Goal: Task Accomplishment & Management: Manage account settings

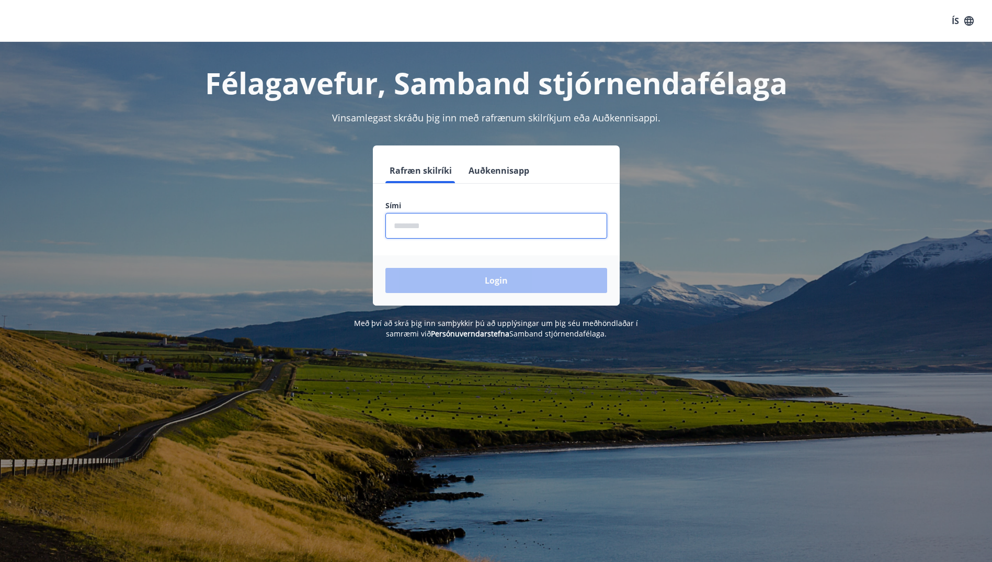
click at [456, 221] on input "phone" at bounding box center [496, 226] width 222 height 26
type input "********"
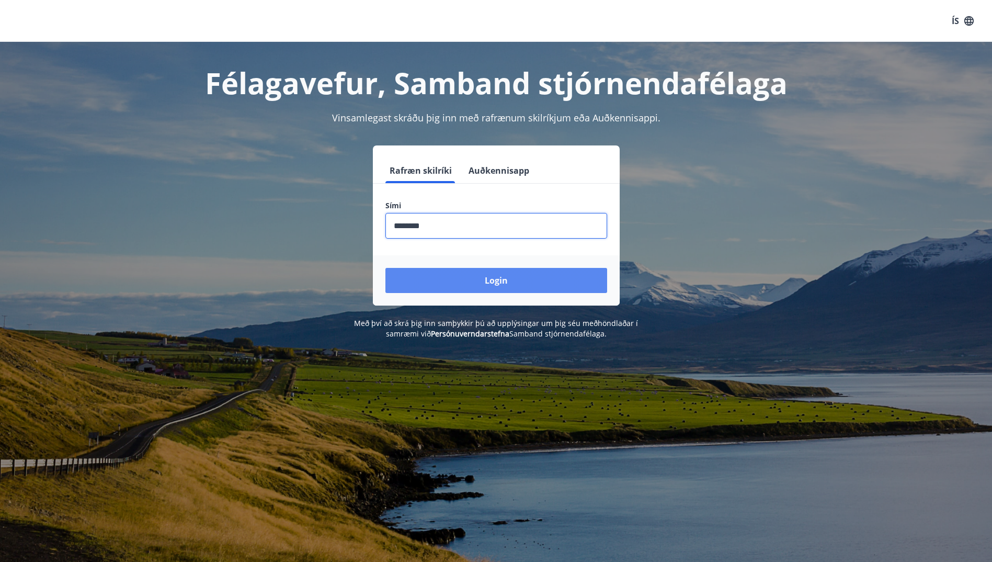
click at [474, 284] on button "Login" at bounding box center [496, 280] width 222 height 25
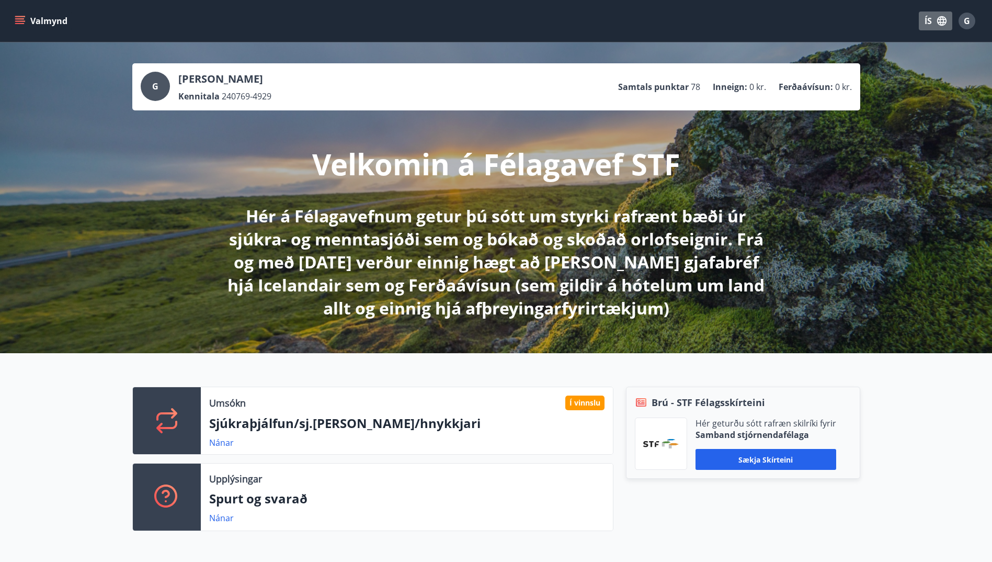
click at [940, 25] on icon "button" at bounding box center [941, 20] width 9 height 9
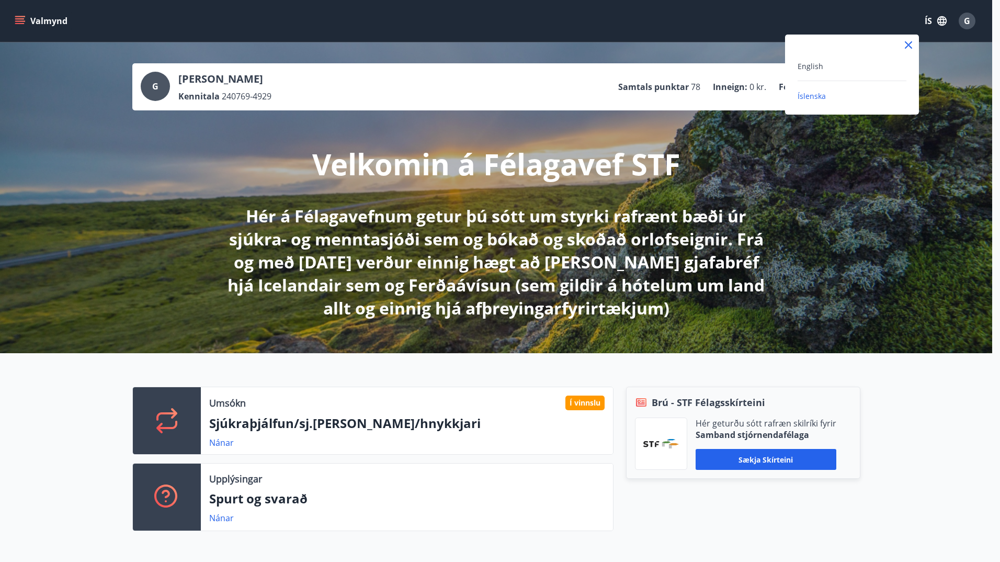
click at [506, 29] on div at bounding box center [500, 281] width 1000 height 562
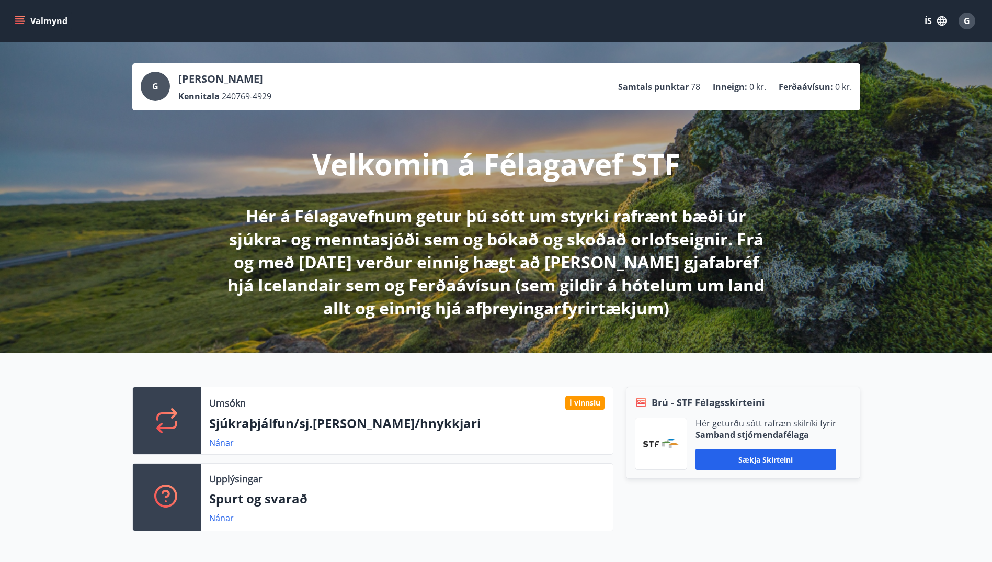
click at [20, 21] on icon "menu" at bounding box center [21, 20] width 12 height 1
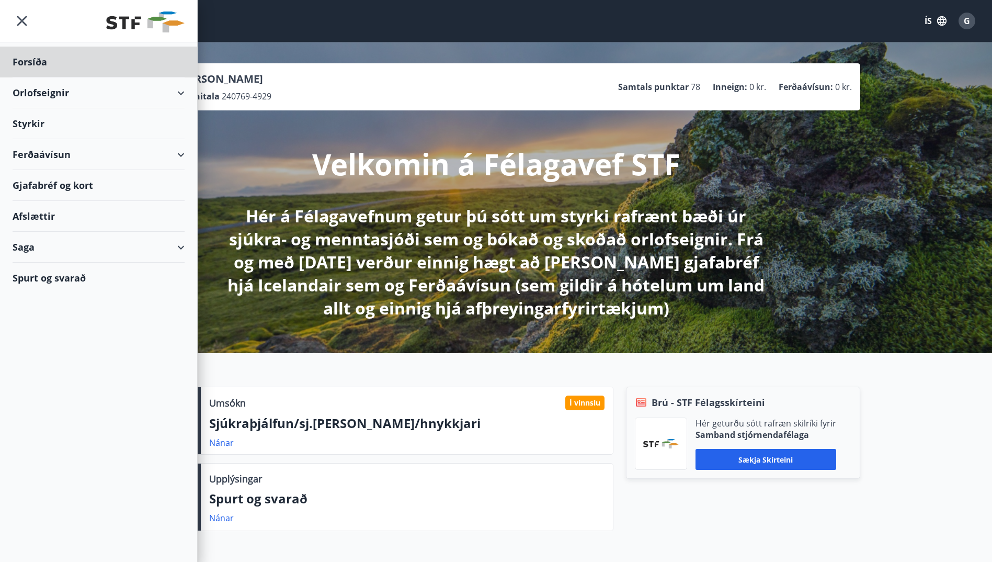
click at [26, 122] on div "Styrkir" at bounding box center [99, 123] width 172 height 31
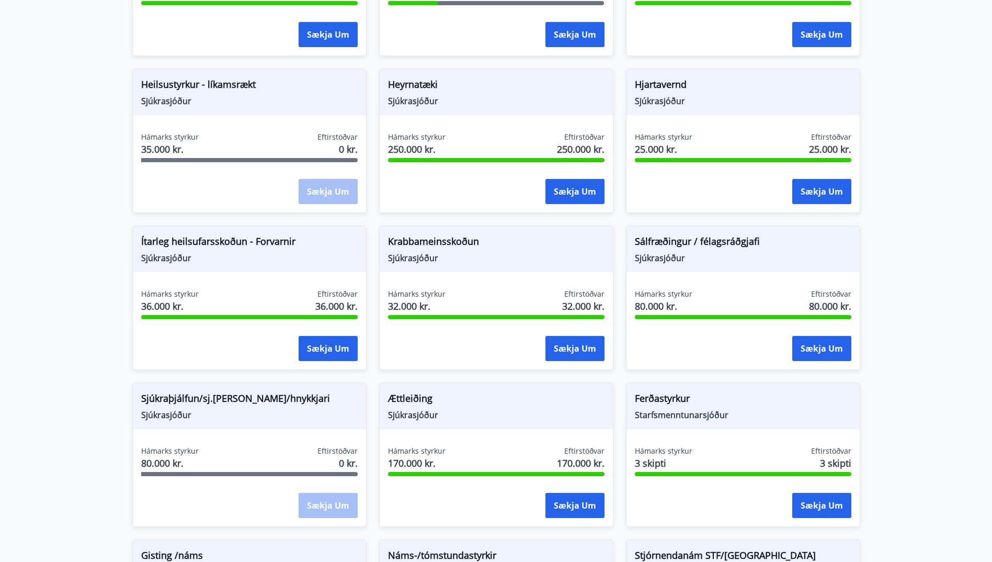
scroll to position [575, 0]
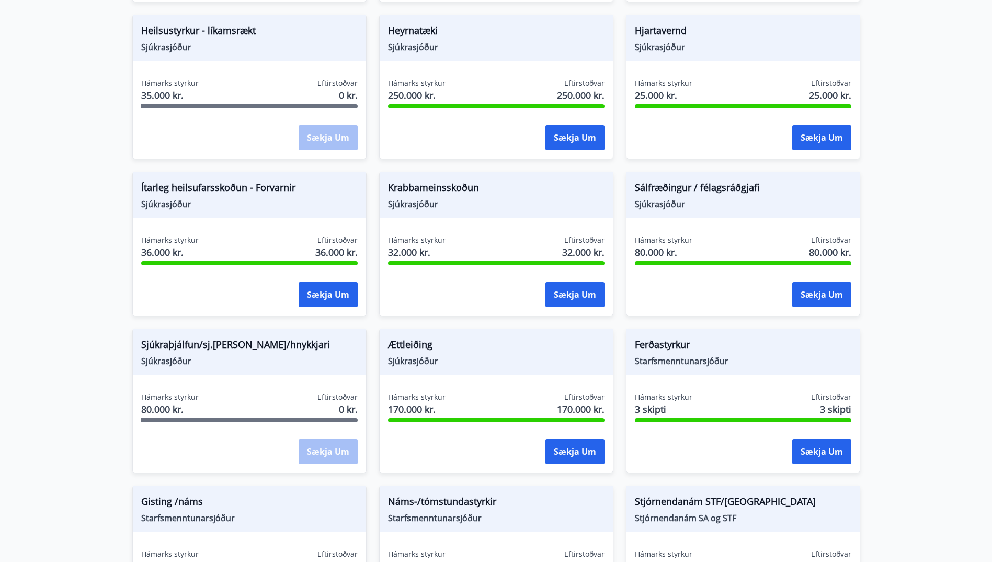
click at [226, 344] on span "Sjúkraþjálfun/sj.nudd/hnykkjari" at bounding box center [249, 346] width 217 height 18
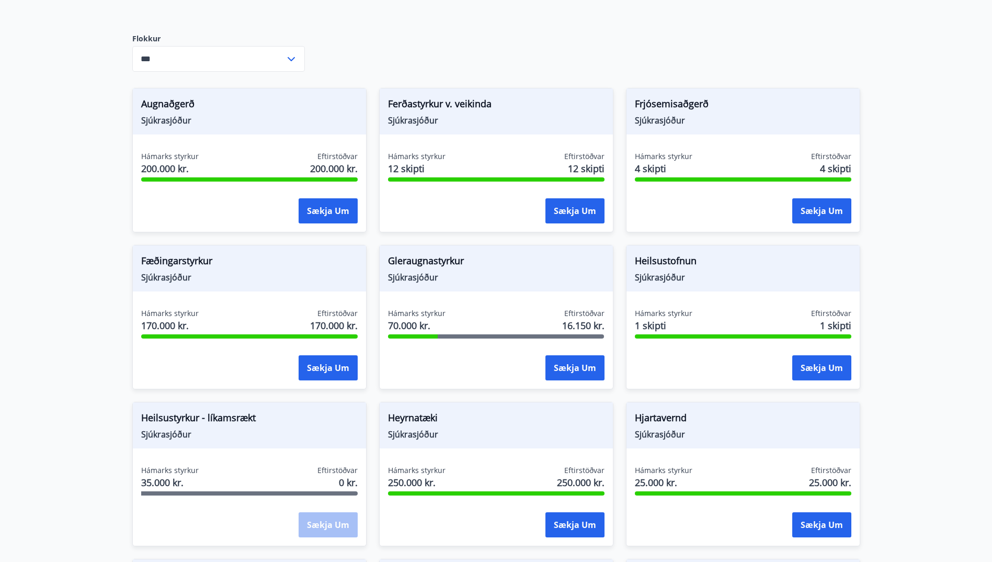
scroll to position [0, 0]
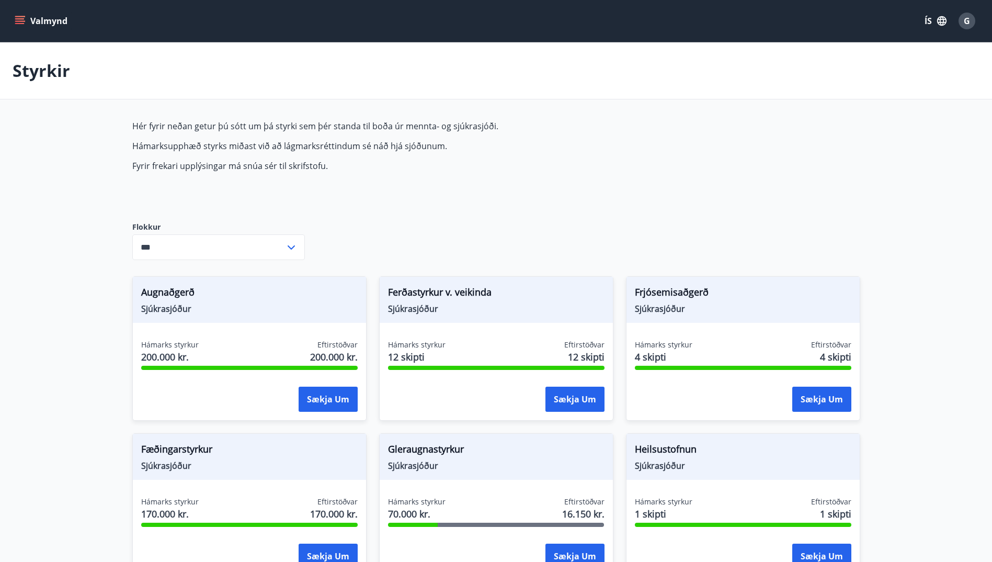
click at [20, 17] on icon "menu" at bounding box center [20, 21] width 10 height 10
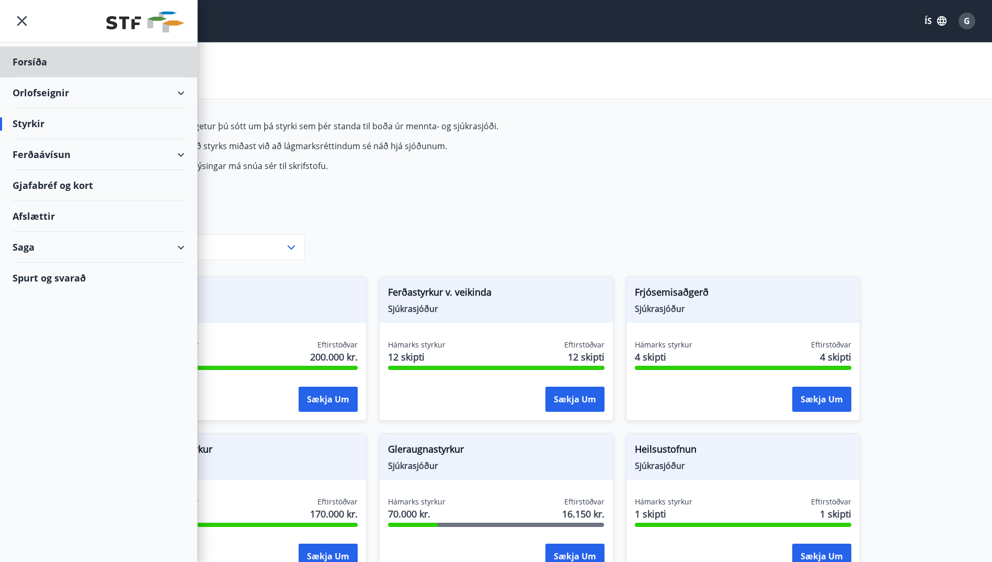
click at [31, 122] on div "Styrkir" at bounding box center [99, 123] width 172 height 31
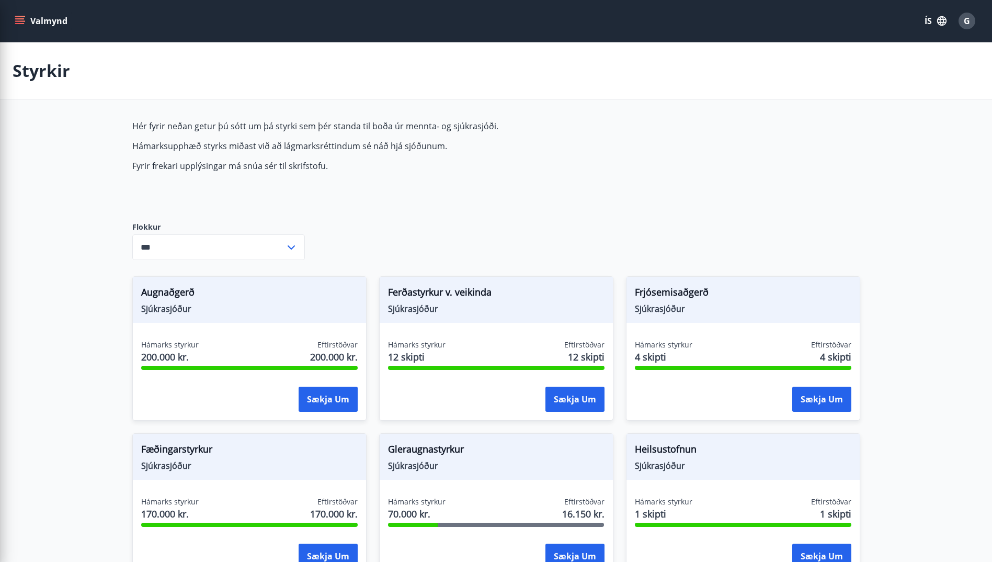
click at [285, 244] on icon at bounding box center [291, 247] width 13 height 13
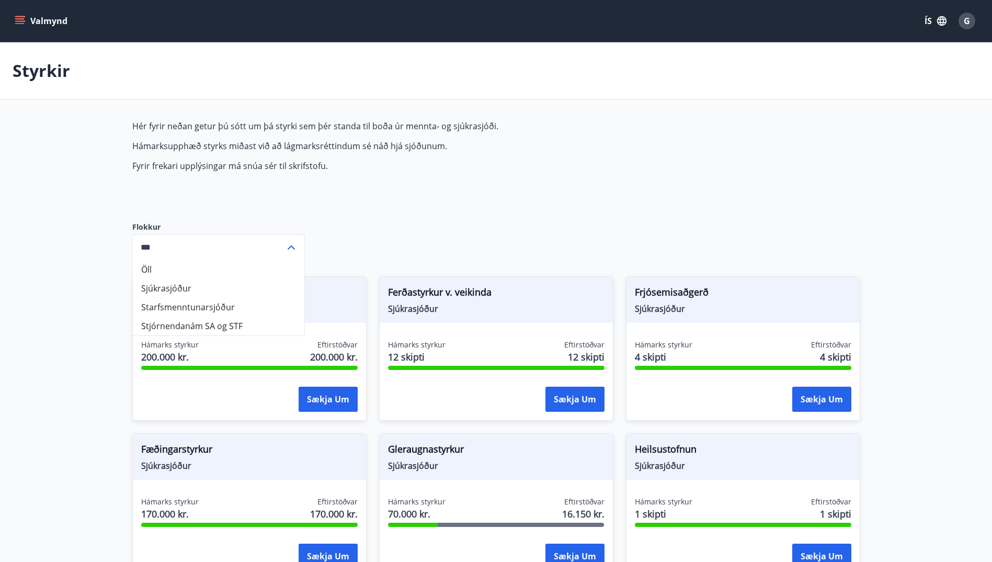
click at [408, 204] on div "Hér fyrir neðan getur þú sótt um þá styrki sem þér standa til boða úr mennta- o…" at bounding box center [379, 162] width 494 height 85
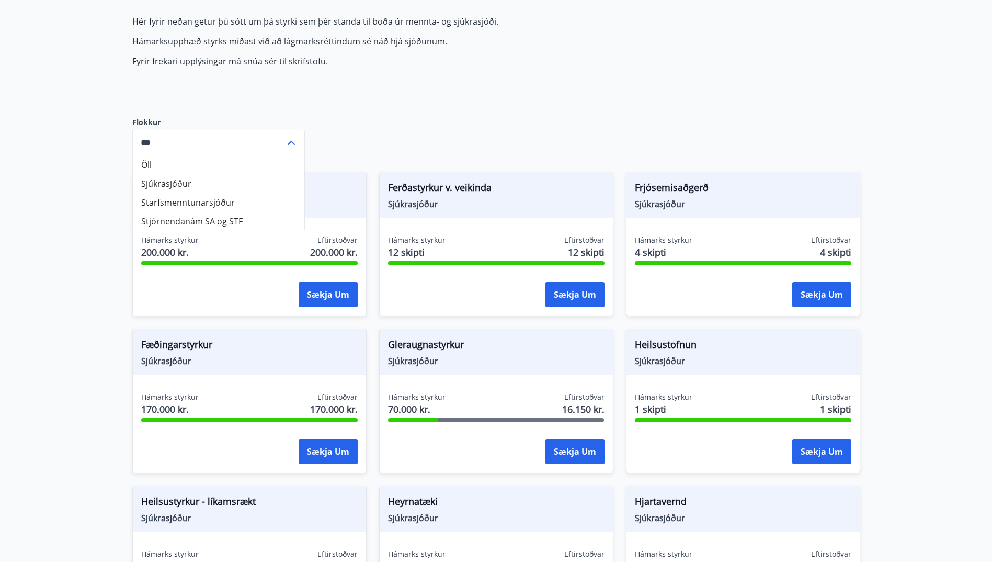
click at [184, 498] on span "Heilsustyrkur - líkamsrækt" at bounding box center [249, 503] width 217 height 18
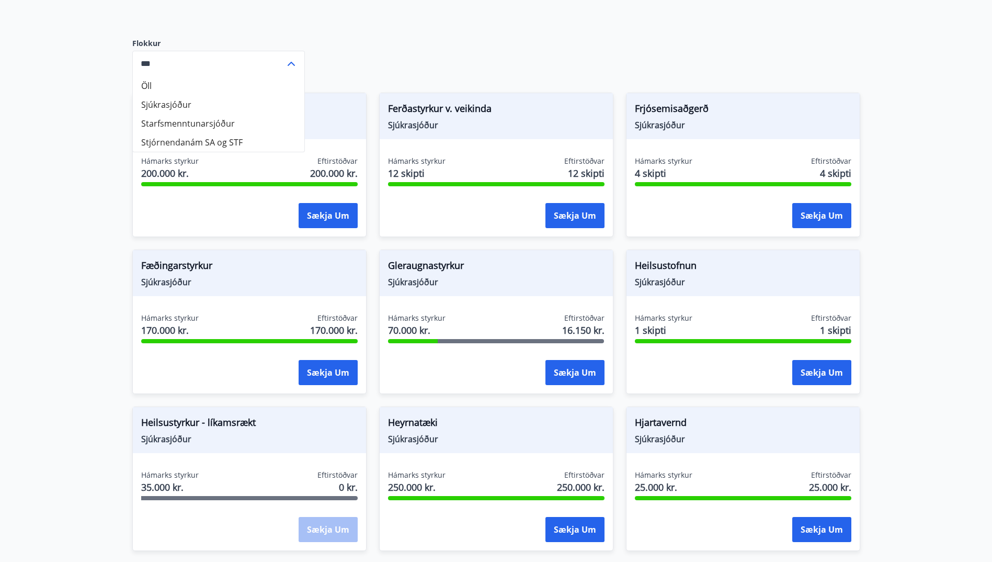
scroll to position [314, 0]
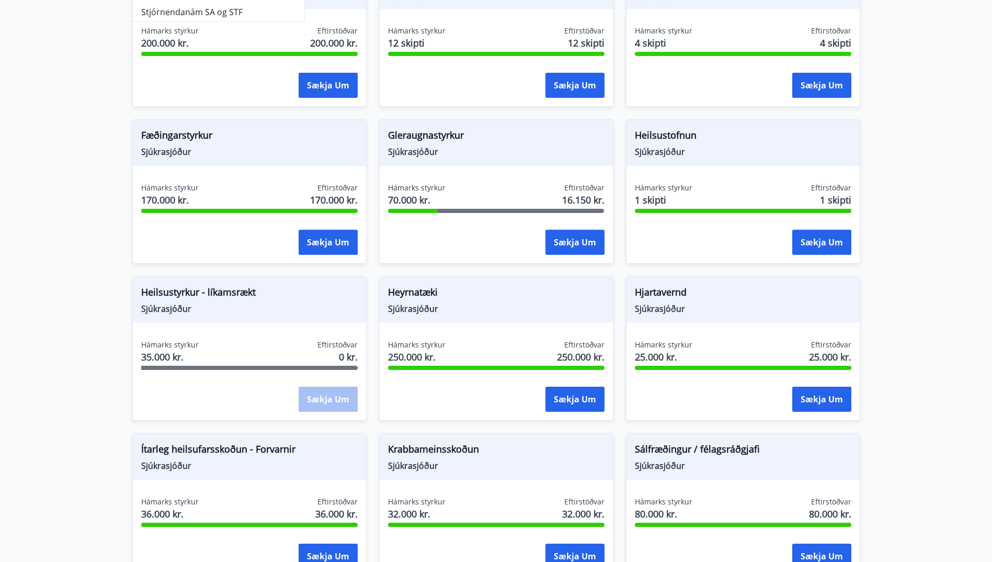
click at [244, 454] on span "Ítarleg heilsufarsskoðun - Forvarnir" at bounding box center [249, 451] width 217 height 18
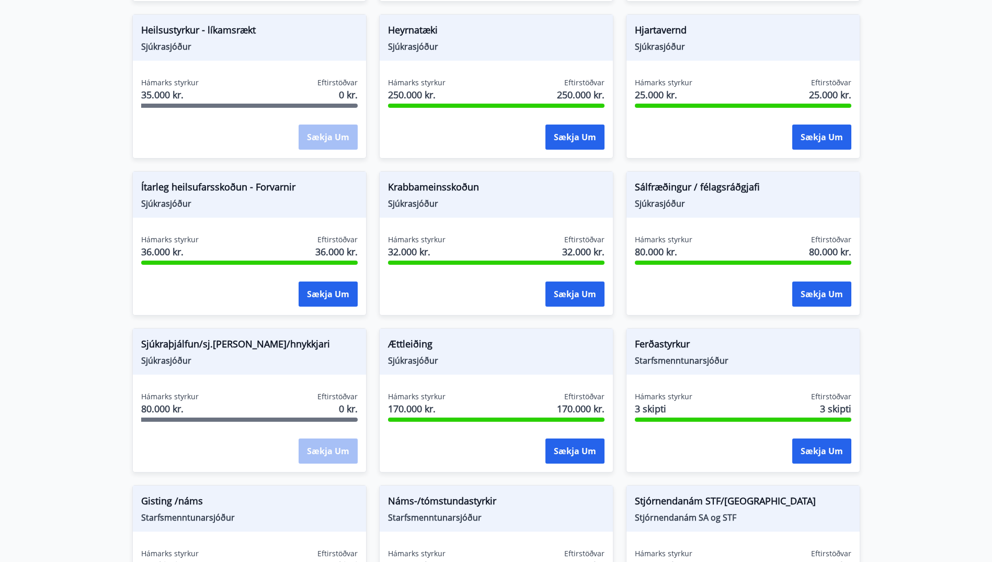
scroll to position [628, 0]
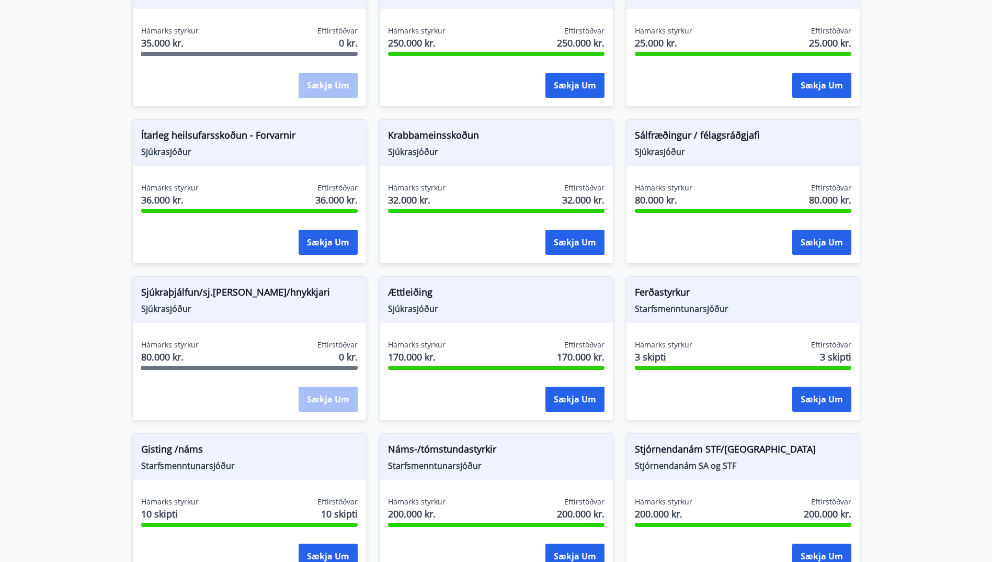
click at [325, 403] on div "Sækja um" at bounding box center [328, 400] width 59 height 26
click at [325, 354] on div "Eftirstöðvar 0 kr." at bounding box center [337, 352] width 40 height 26
click at [225, 291] on span "Sjúkraþjálfun/sj.nudd/hnykkjari" at bounding box center [249, 294] width 217 height 18
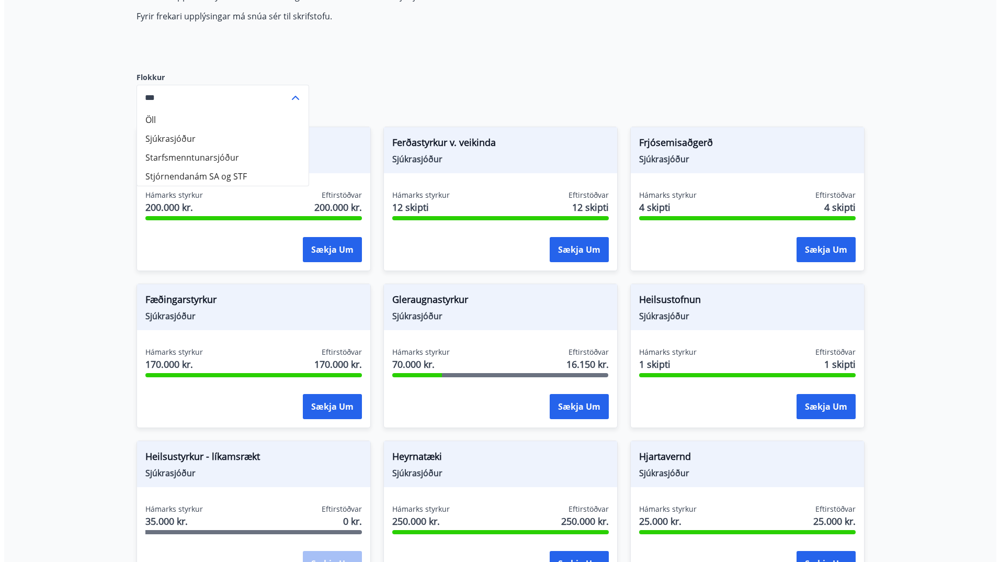
scroll to position [0, 0]
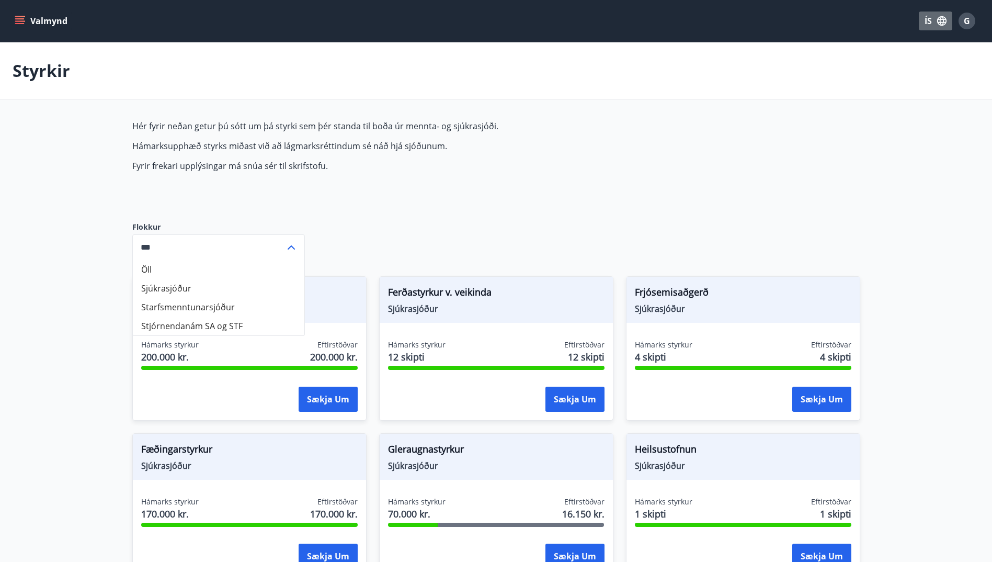
click at [940, 24] on icon "button" at bounding box center [942, 21] width 12 height 12
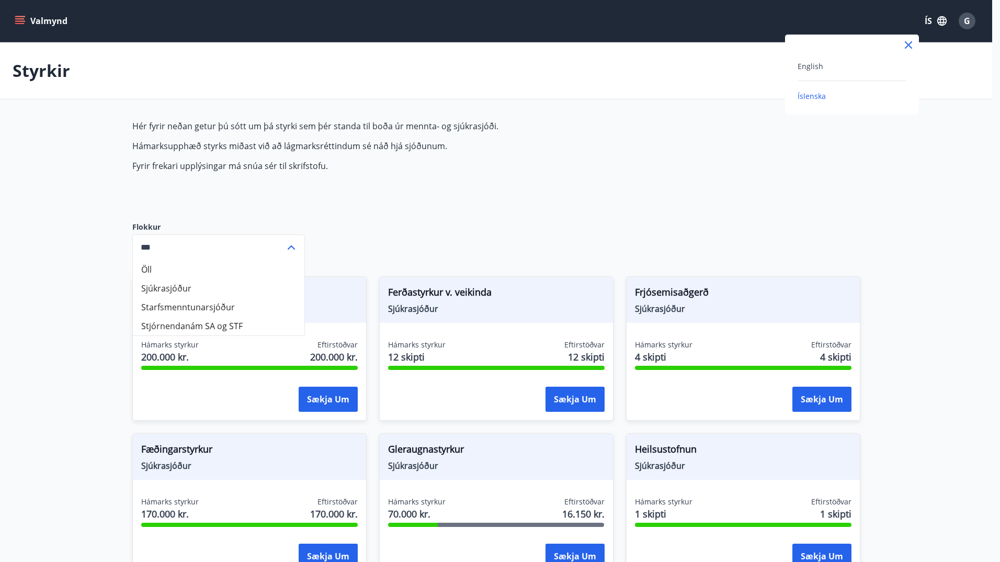
click at [940, 24] on div at bounding box center [500, 281] width 1000 height 562
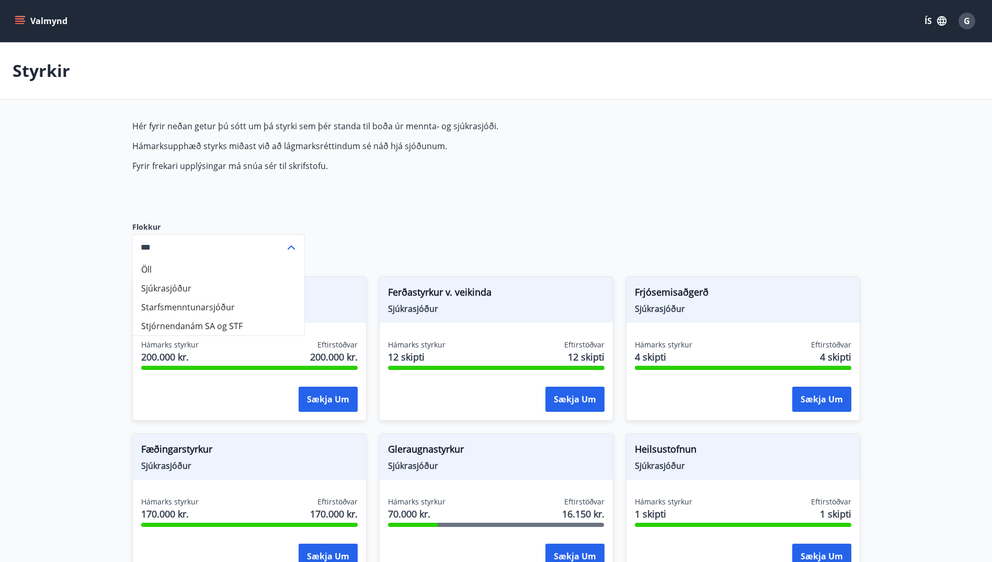
click at [17, 21] on icon "menu" at bounding box center [21, 20] width 12 height 1
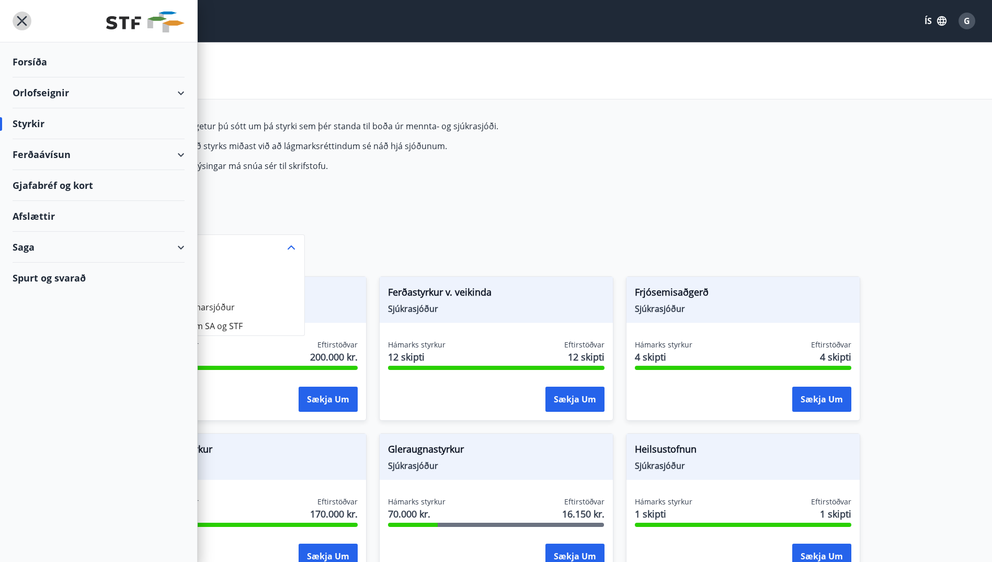
click at [17, 21] on icon "menu" at bounding box center [22, 21] width 19 height 19
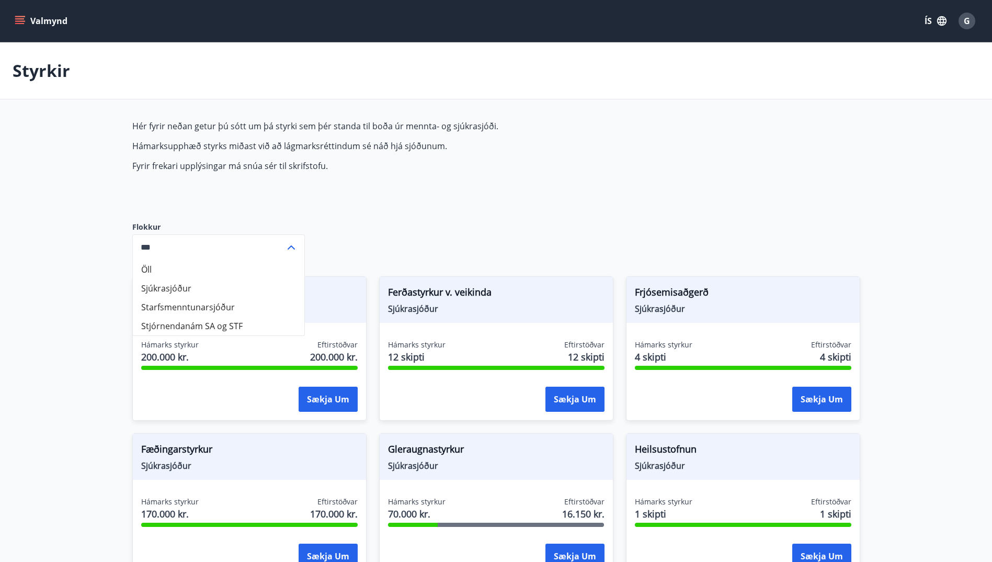
click at [186, 296] on li "Sjúkrasjóður" at bounding box center [219, 288] width 172 height 19
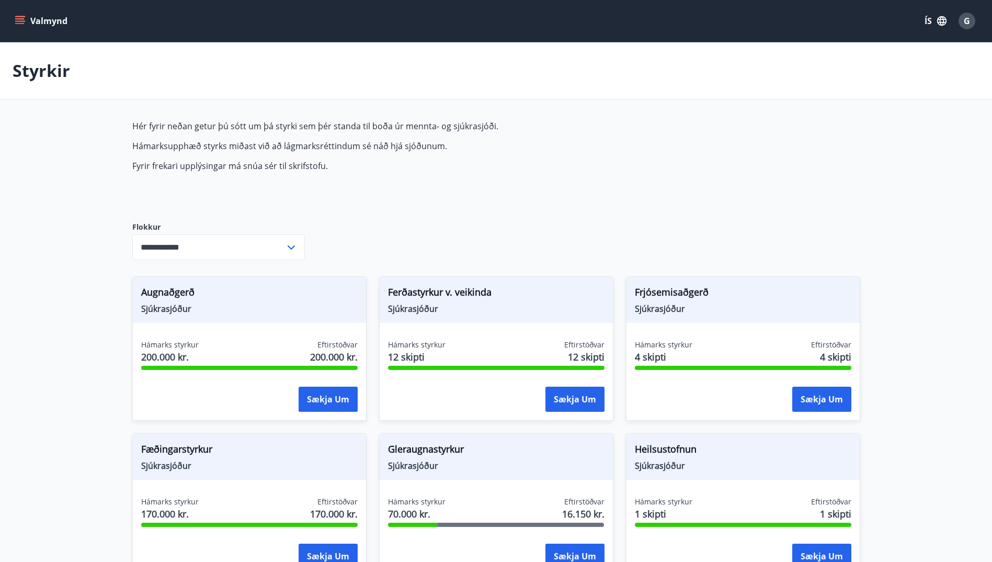
click at [287, 248] on icon at bounding box center [291, 247] width 13 height 13
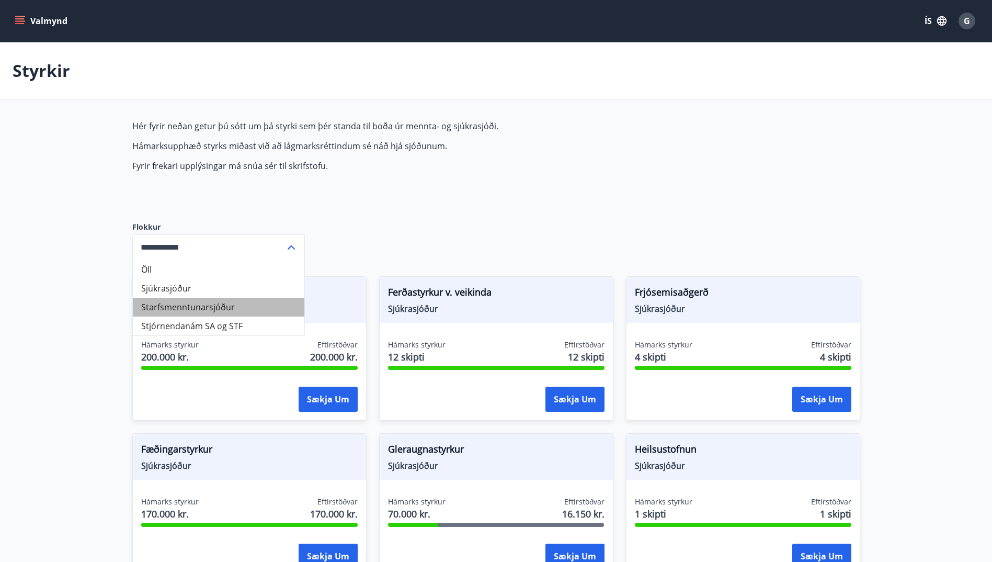
click at [186, 308] on li "Starfsmenntunarsjóður" at bounding box center [219, 307] width 172 height 19
type input "**********"
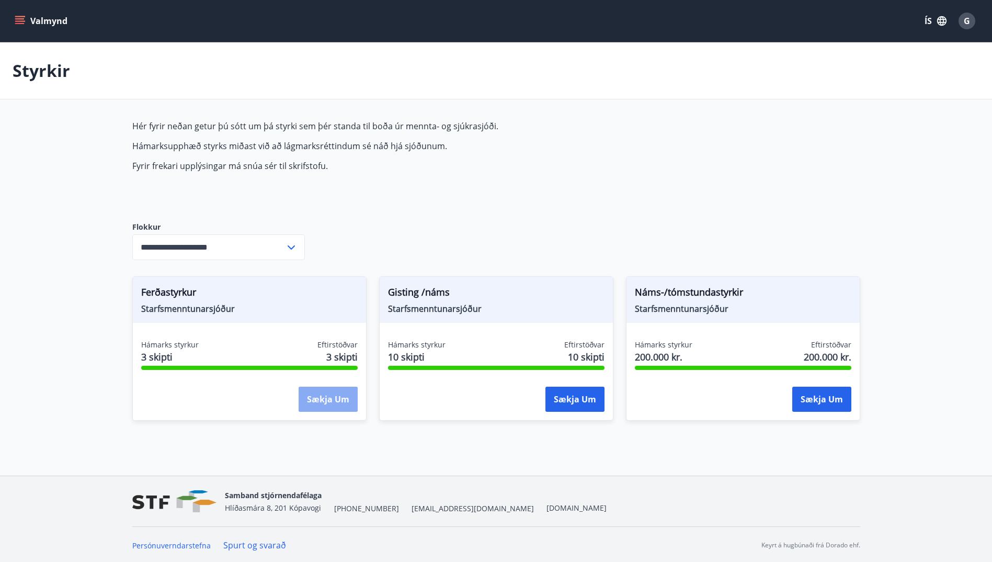
click at [328, 403] on button "Sækja um" at bounding box center [328, 399] width 59 height 25
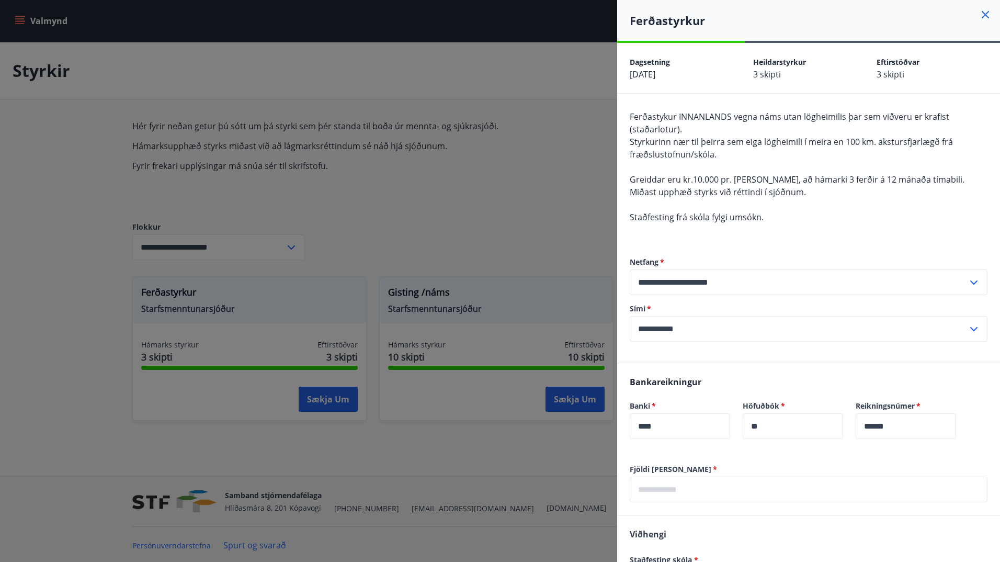
click at [982, 14] on icon at bounding box center [985, 14] width 7 height 7
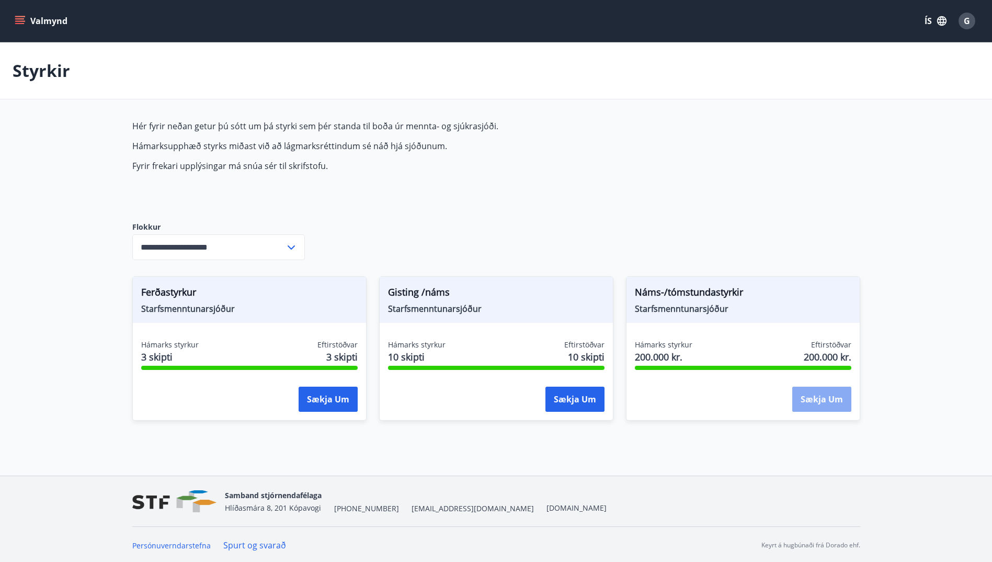
click at [833, 400] on button "Sækja um" at bounding box center [821, 399] width 59 height 25
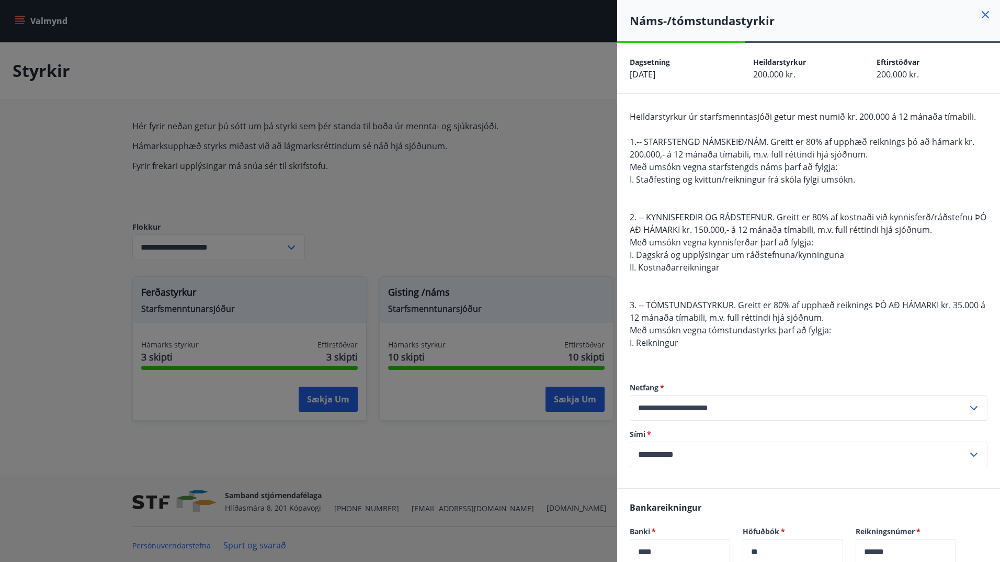
click at [985, 15] on icon at bounding box center [986, 15] width 2 height 2
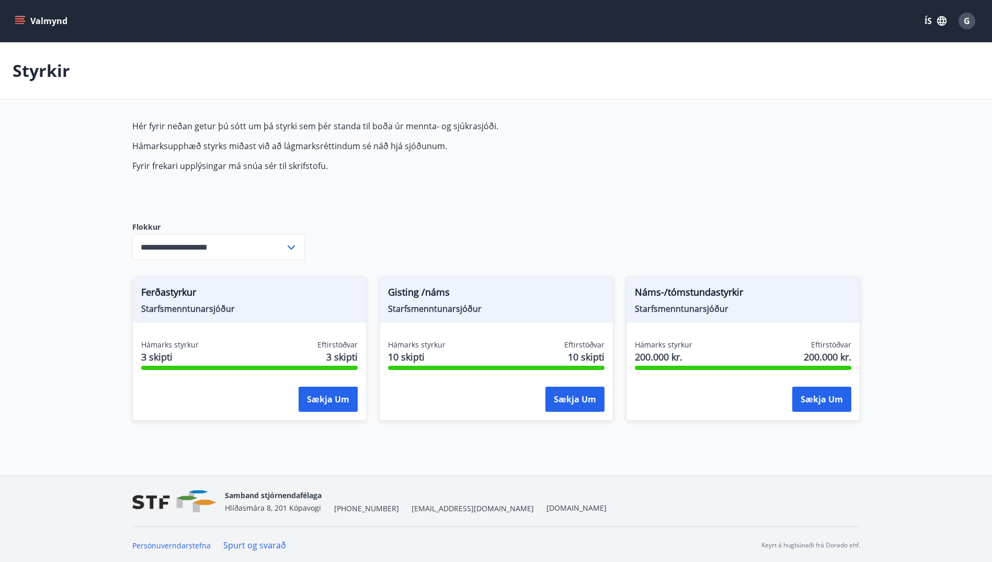
click at [18, 20] on icon "menu" at bounding box center [20, 21] width 10 height 10
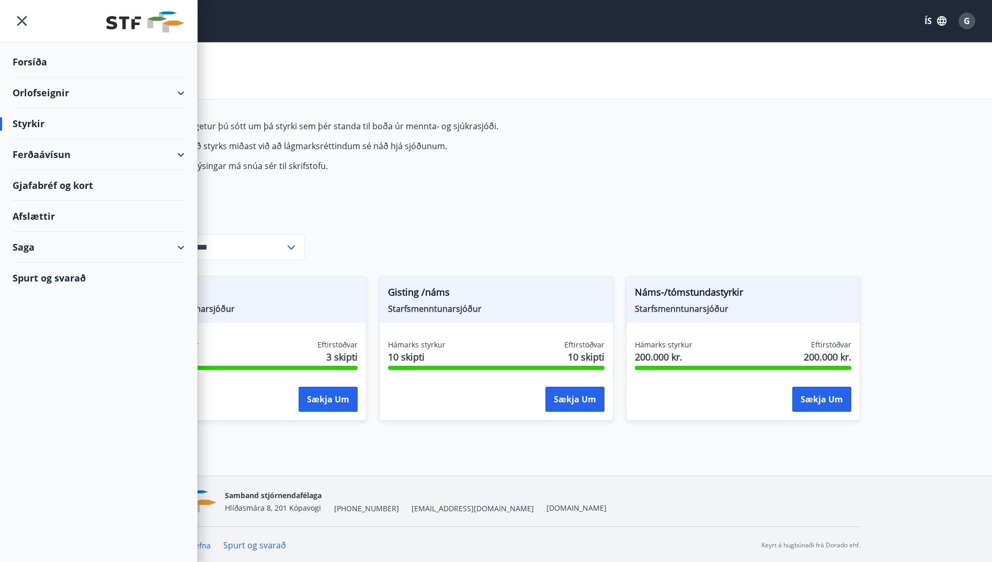
click at [180, 155] on div "Ferðaávísun" at bounding box center [99, 154] width 172 height 31
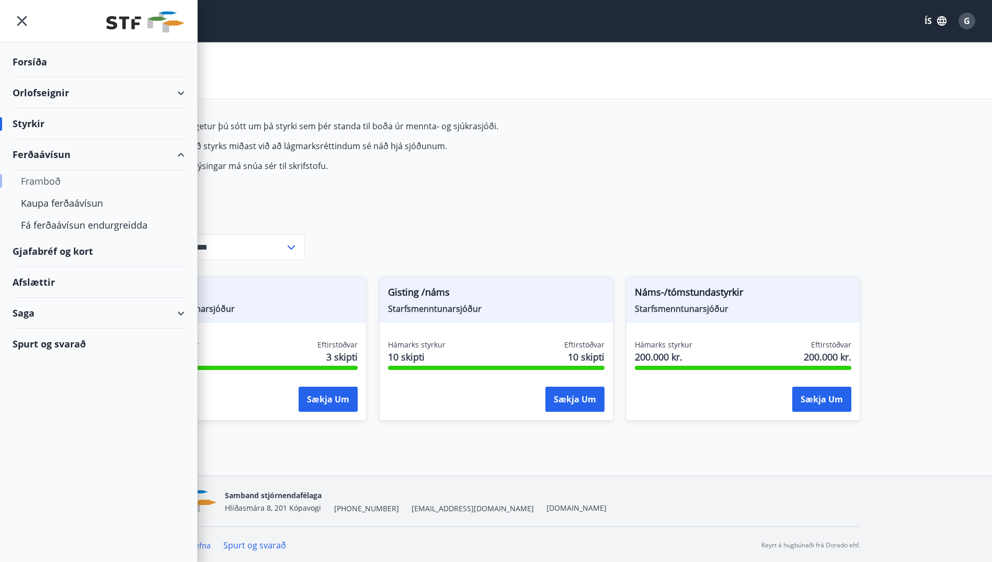
click at [46, 183] on div "Framboð" at bounding box center [98, 181] width 155 height 22
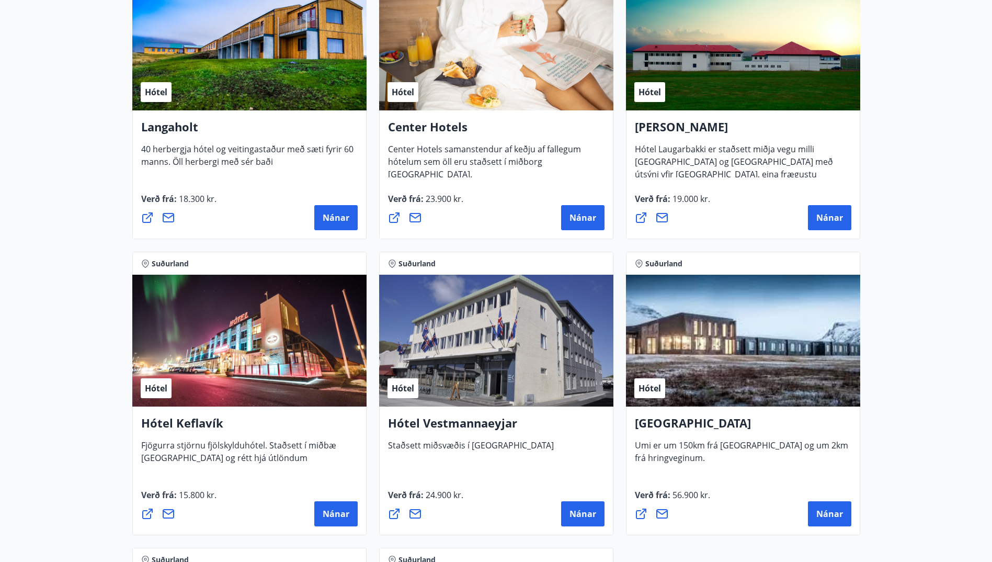
scroll to position [2301, 0]
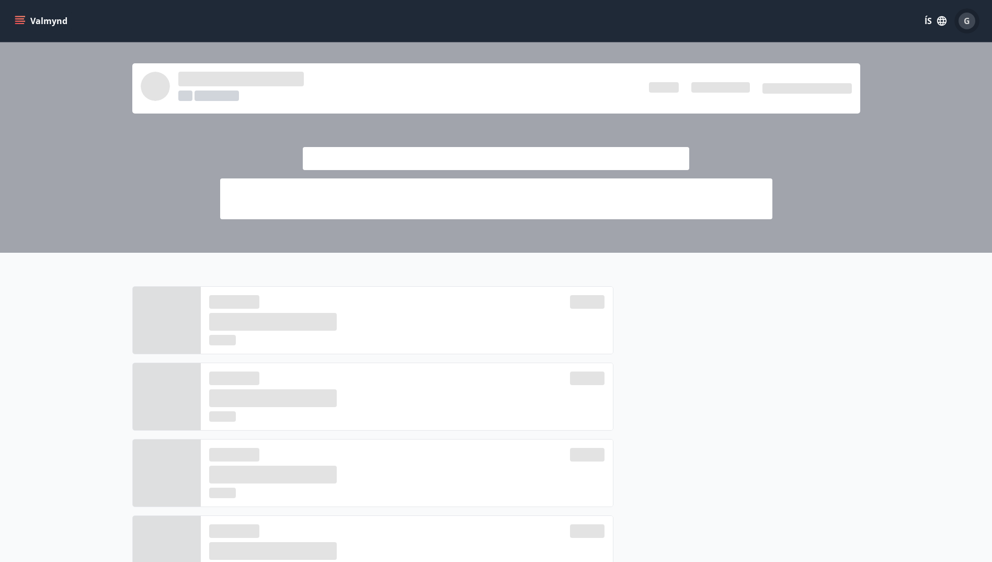
click at [967, 24] on span "G" at bounding box center [967, 21] width 6 height 12
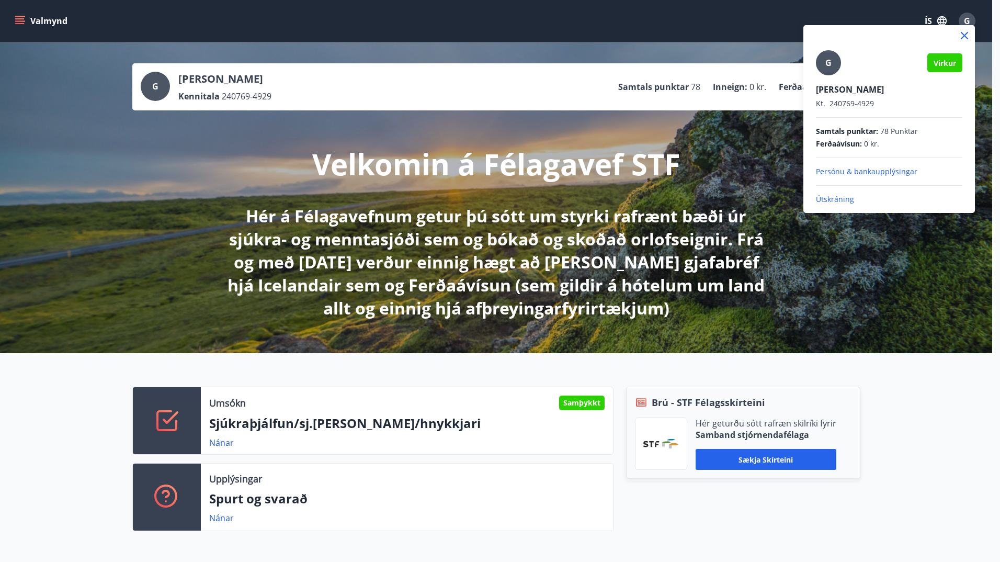
click at [524, 423] on div at bounding box center [500, 281] width 1000 height 562
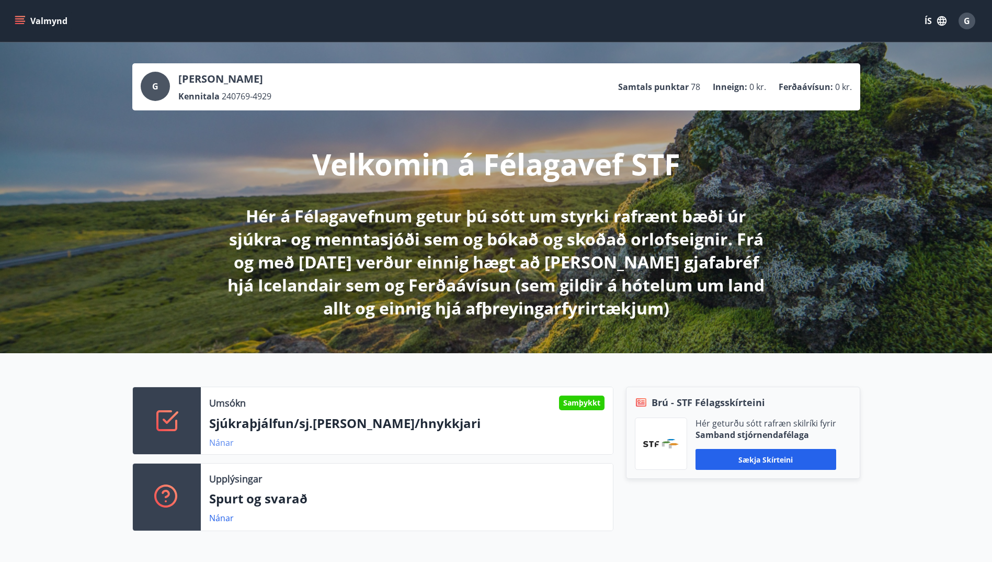
click at [223, 444] on link "Nánar" at bounding box center [221, 443] width 25 height 12
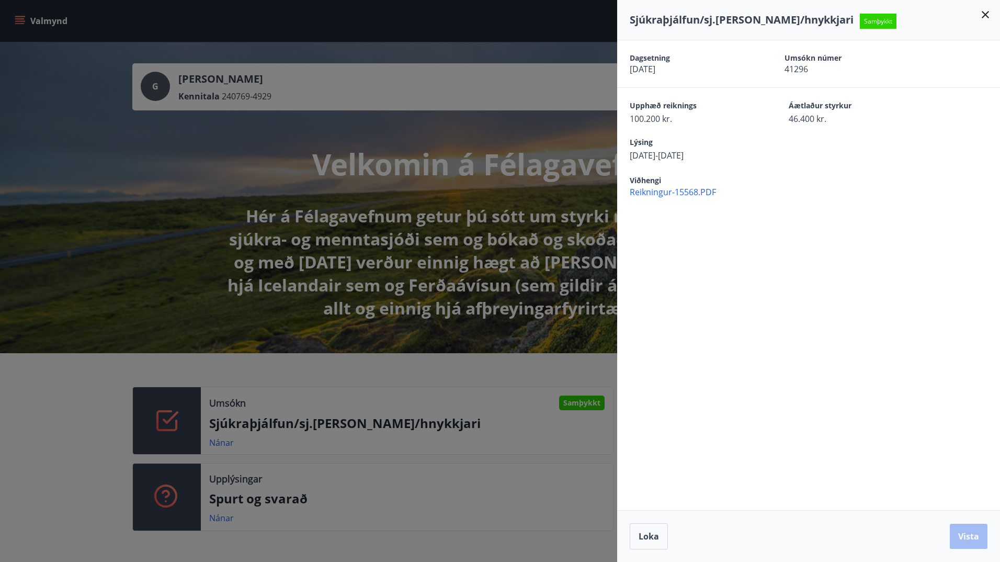
click at [552, 199] on div at bounding box center [500, 281] width 1000 height 562
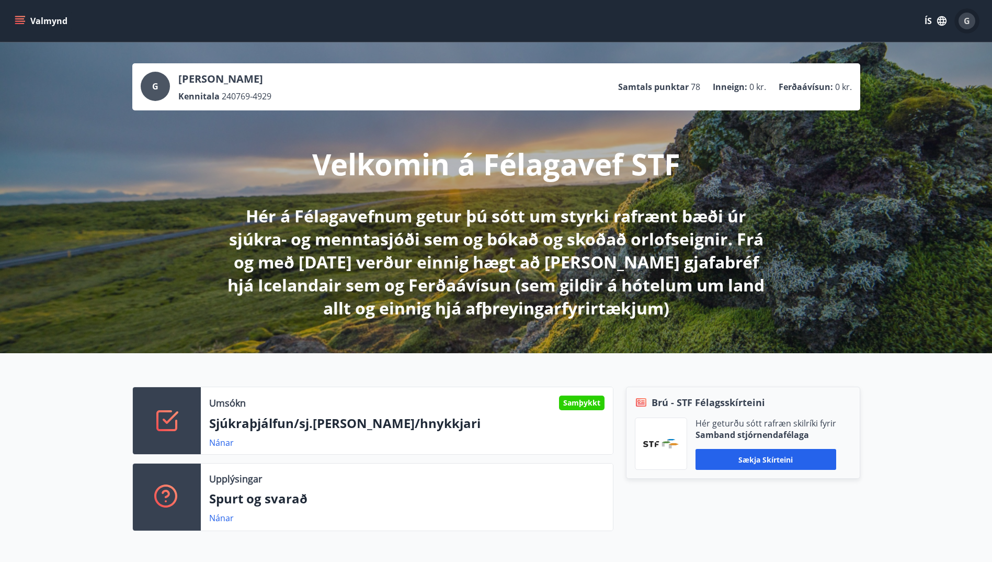
click at [966, 20] on span "G" at bounding box center [967, 21] width 6 height 12
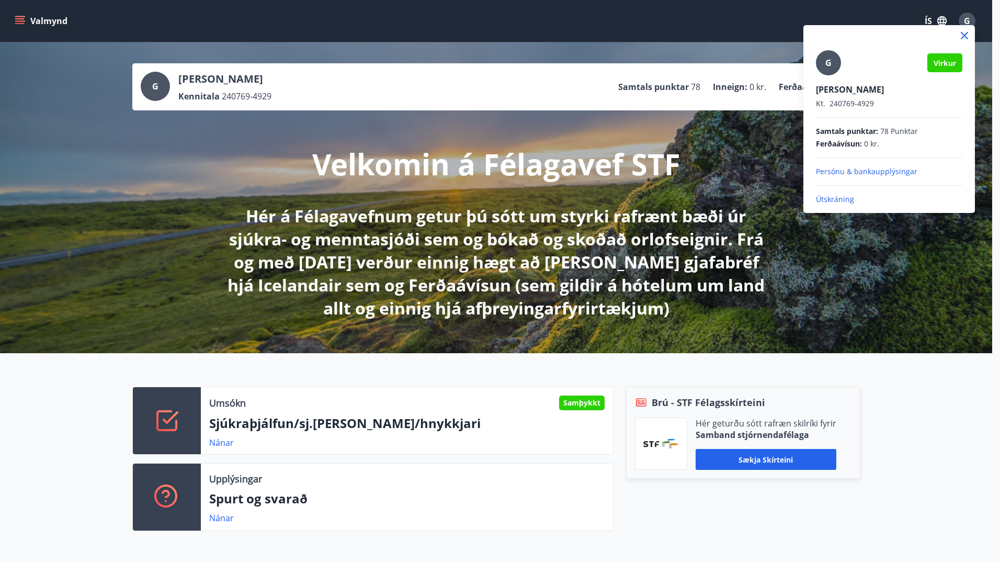
click at [829, 201] on p "Útskráning" at bounding box center [889, 199] width 146 height 10
